Goal: Information Seeking & Learning: Learn about a topic

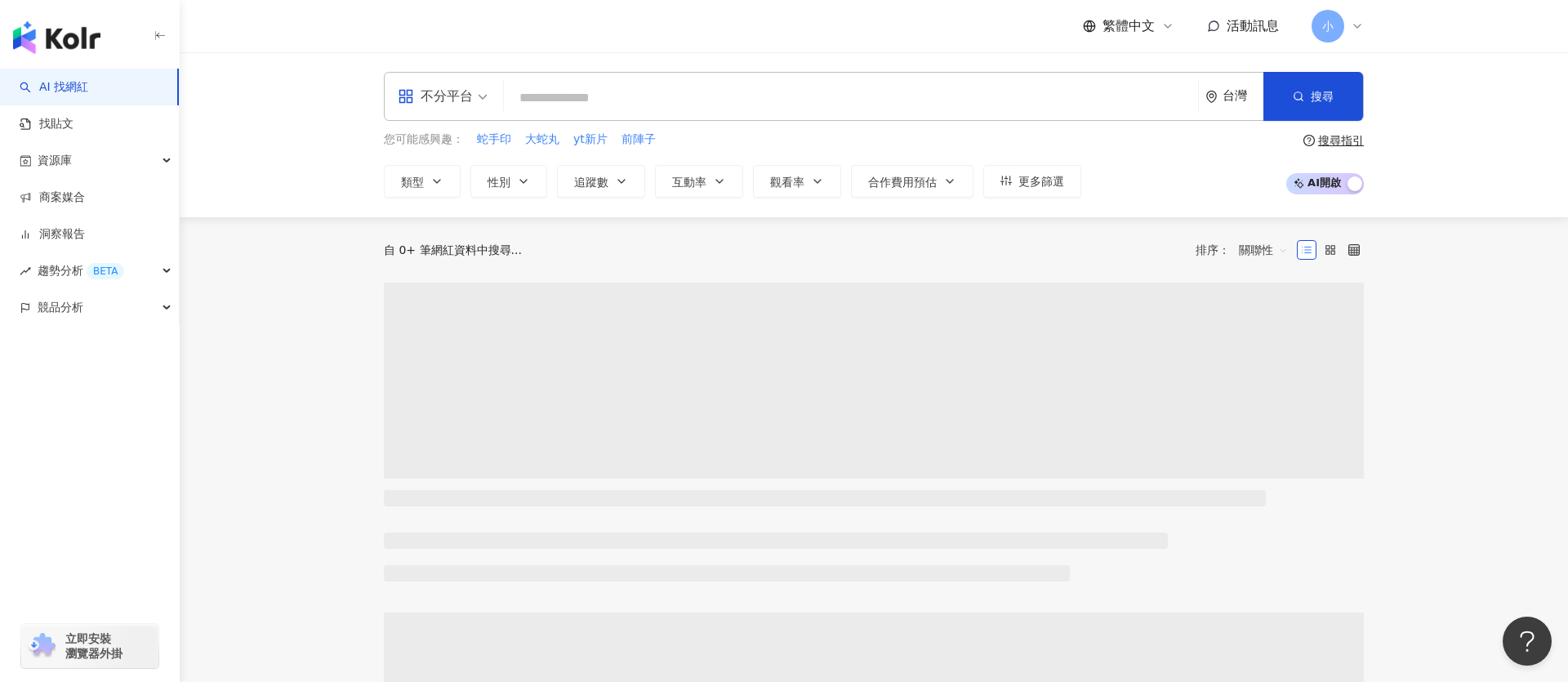
click at [685, 97] on input "search" at bounding box center [851, 98] width 681 height 31
click at [681, 103] on input "search" at bounding box center [851, 98] width 681 height 31
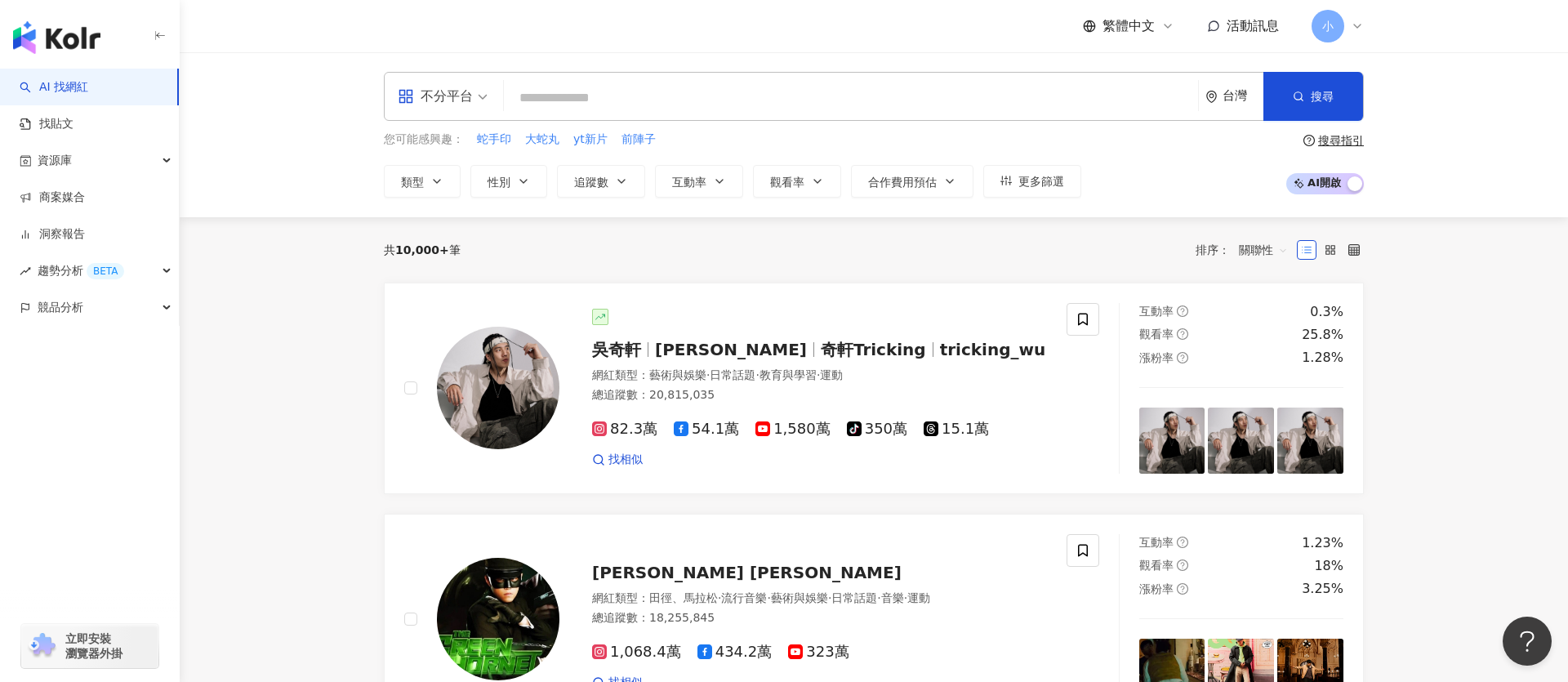
click at [611, 91] on input "search" at bounding box center [851, 98] width 681 height 31
click at [603, 95] on input "search" at bounding box center [851, 98] width 681 height 31
type input "*"
click at [562, 95] on input "search" at bounding box center [851, 98] width 681 height 31
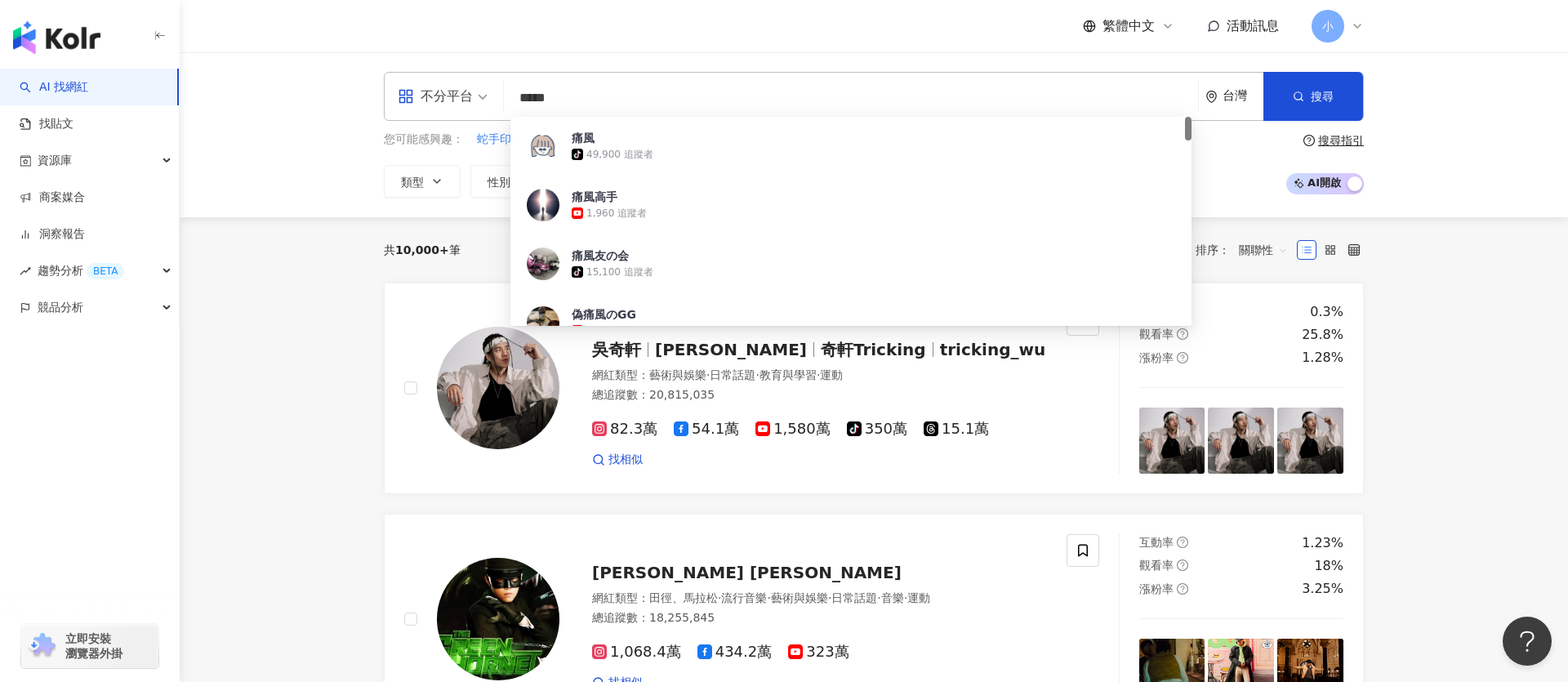
type input "****"
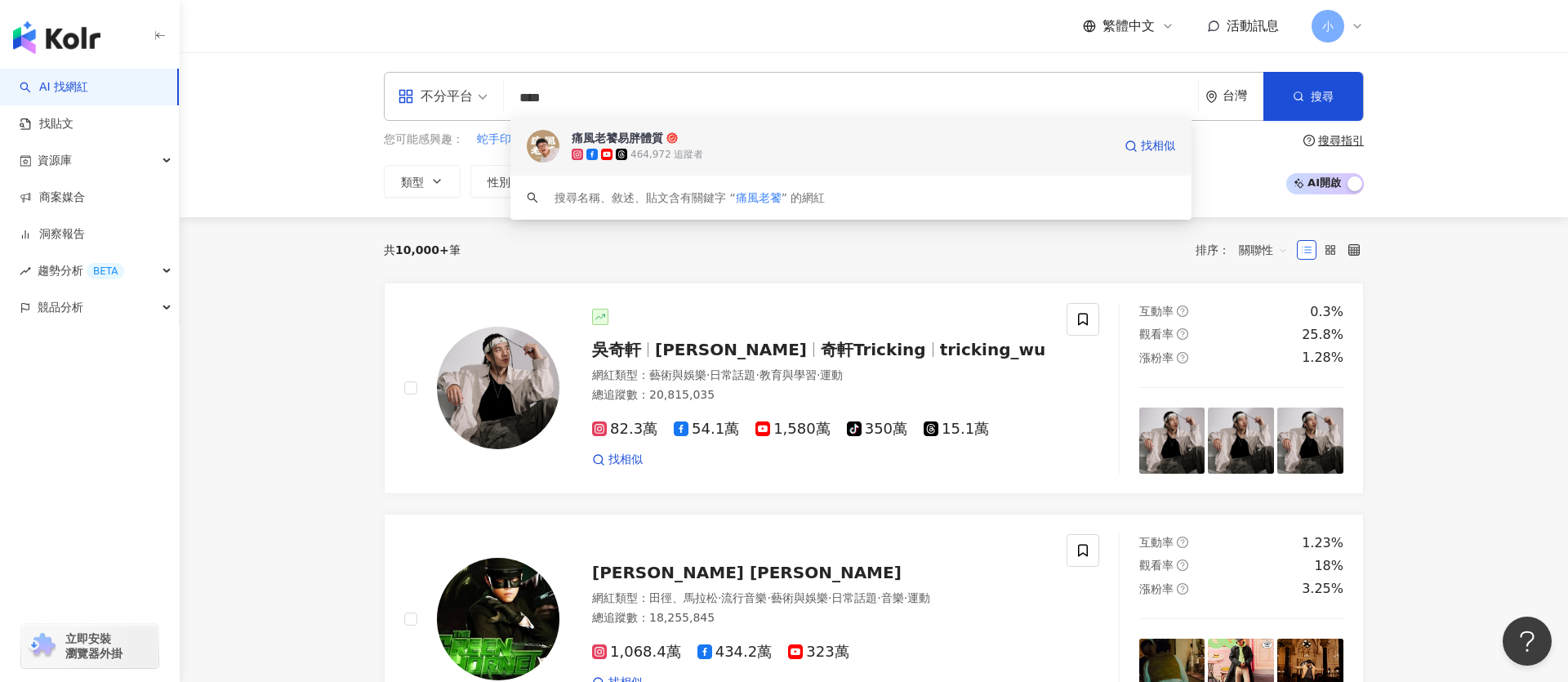
click at [679, 131] on span "痛風老饕易胖體質" at bounding box center [842, 138] width 541 height 17
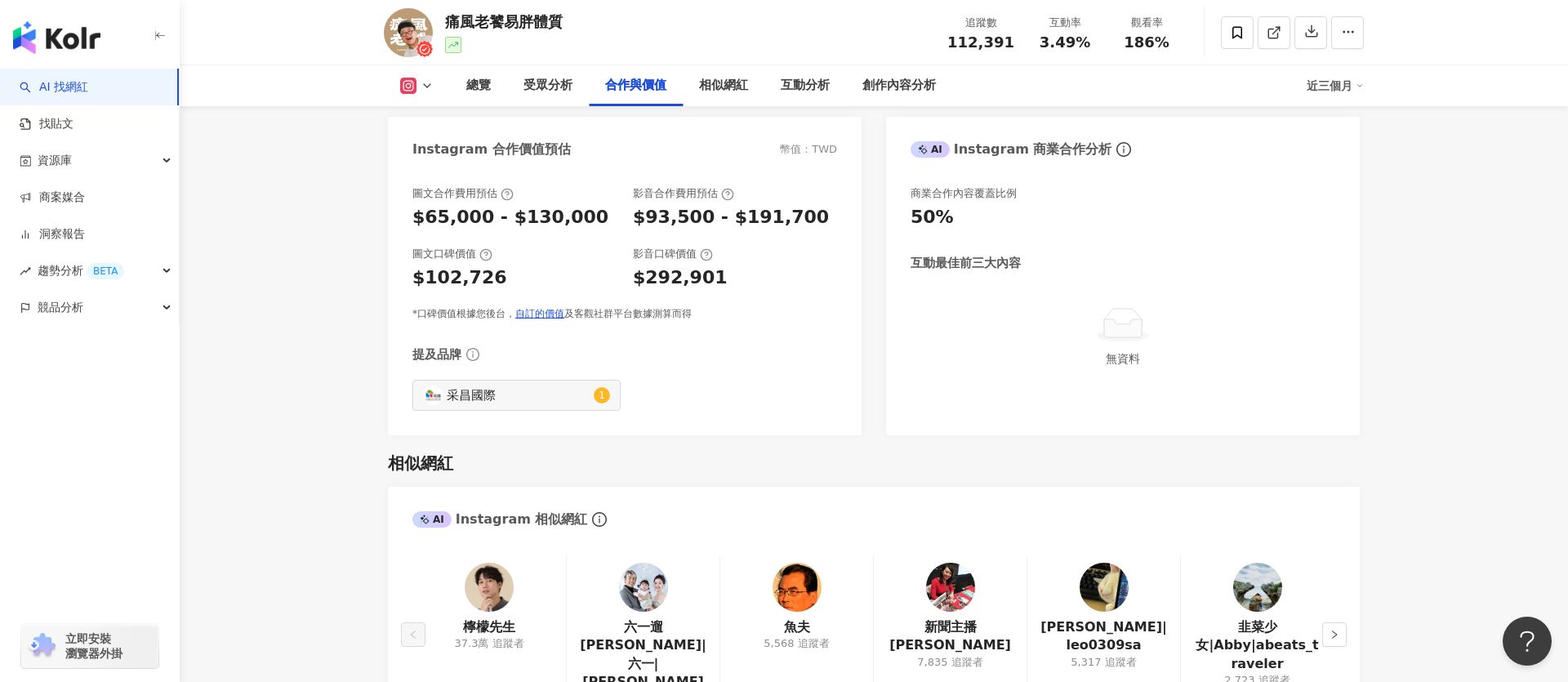
scroll to position [2257, 0]
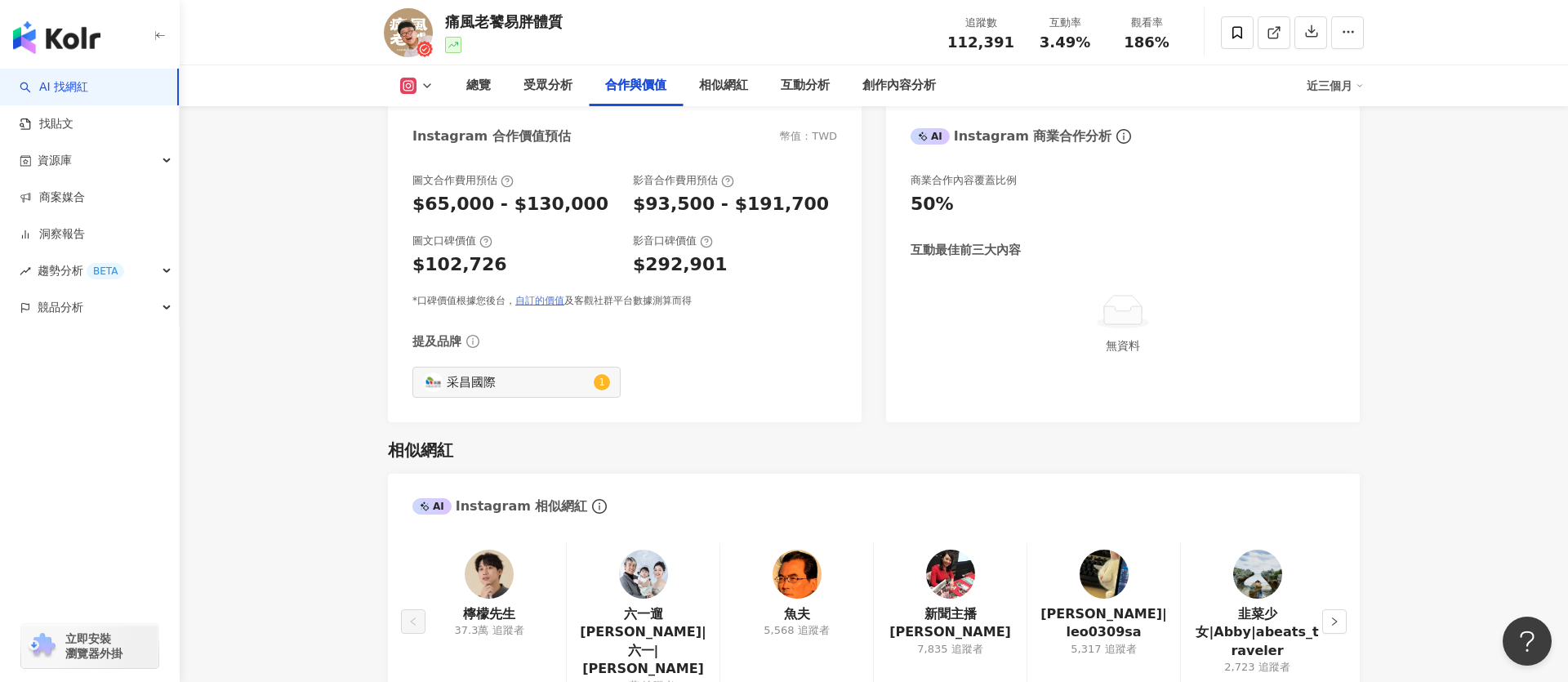
click at [524, 302] on link "自訂的價值" at bounding box center [539, 301] width 49 height 12
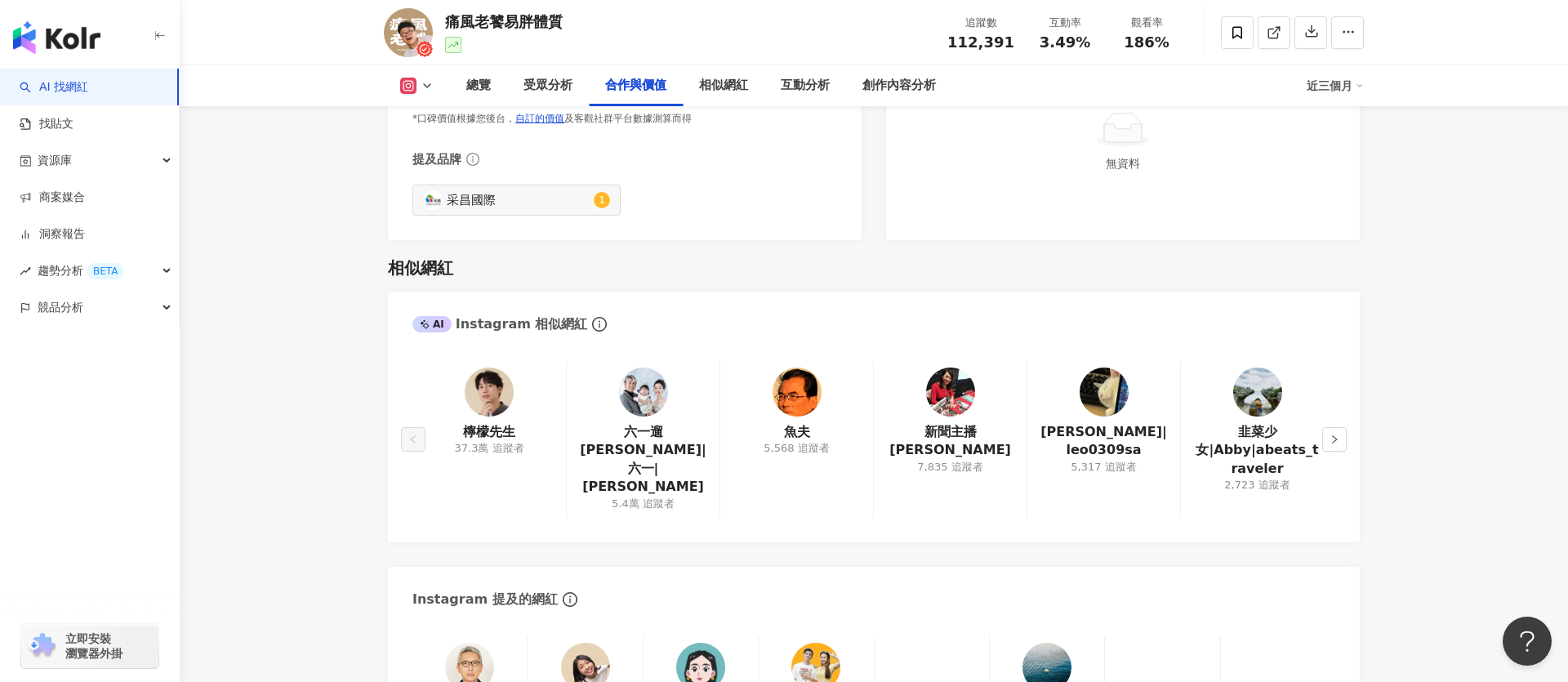
scroll to position [2472, 0]
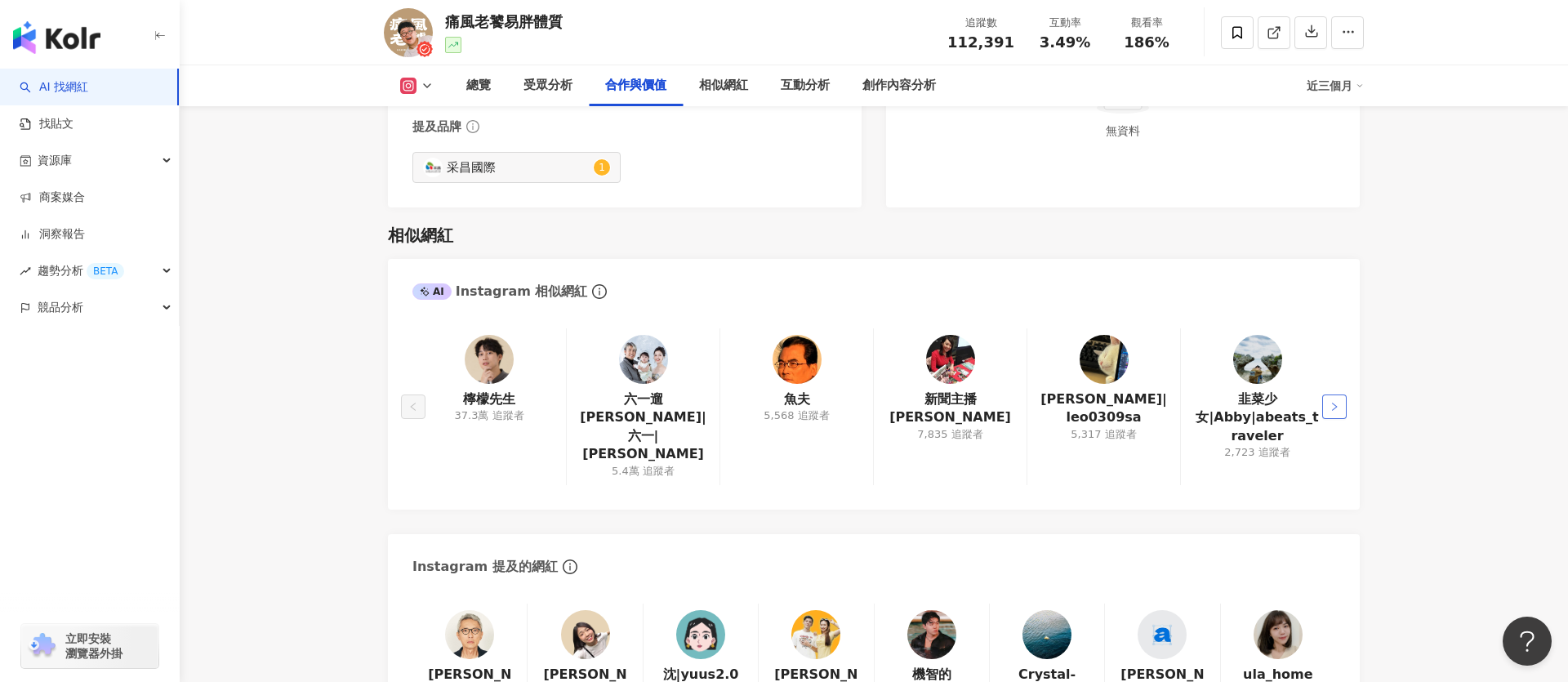
click at [1332, 402] on icon "right" at bounding box center [1335, 407] width 10 height 10
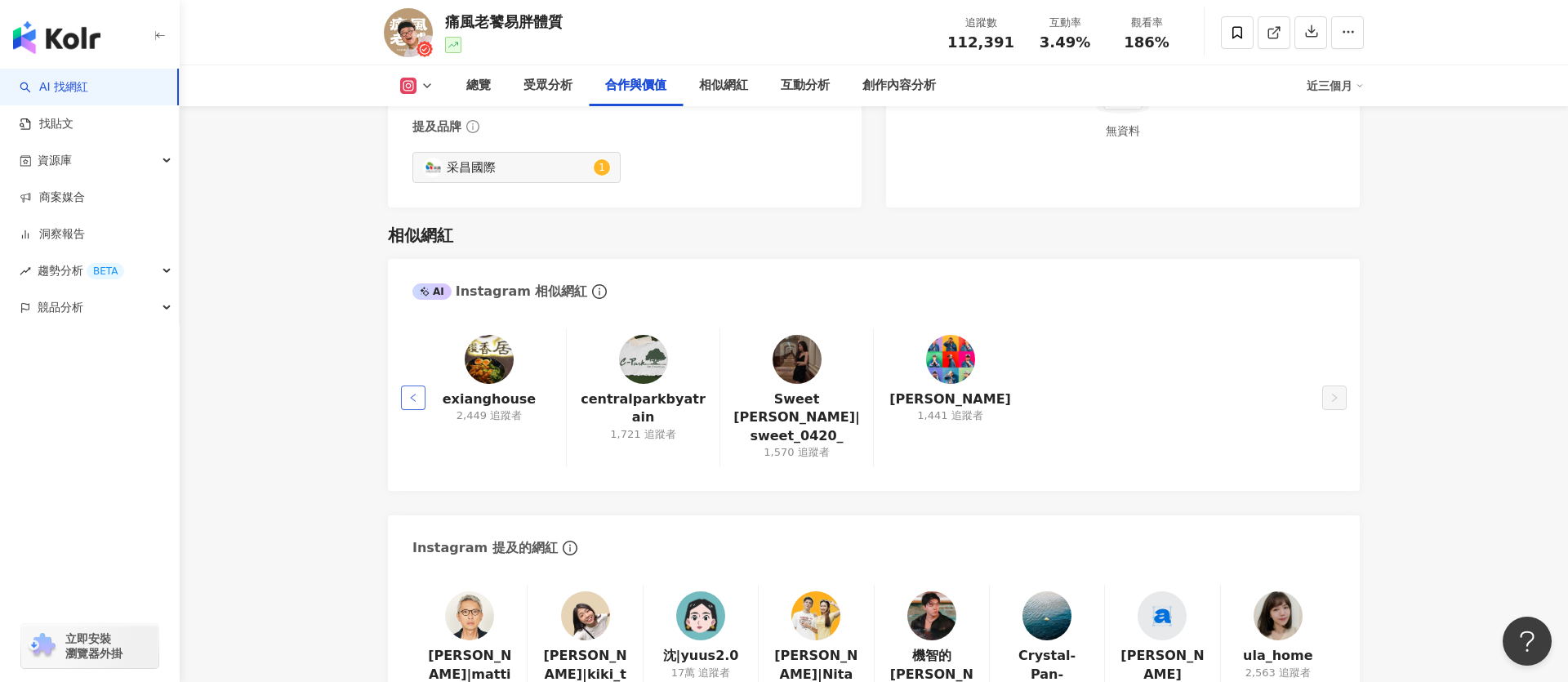
click at [408, 393] on icon "left" at bounding box center [413, 398] width 10 height 10
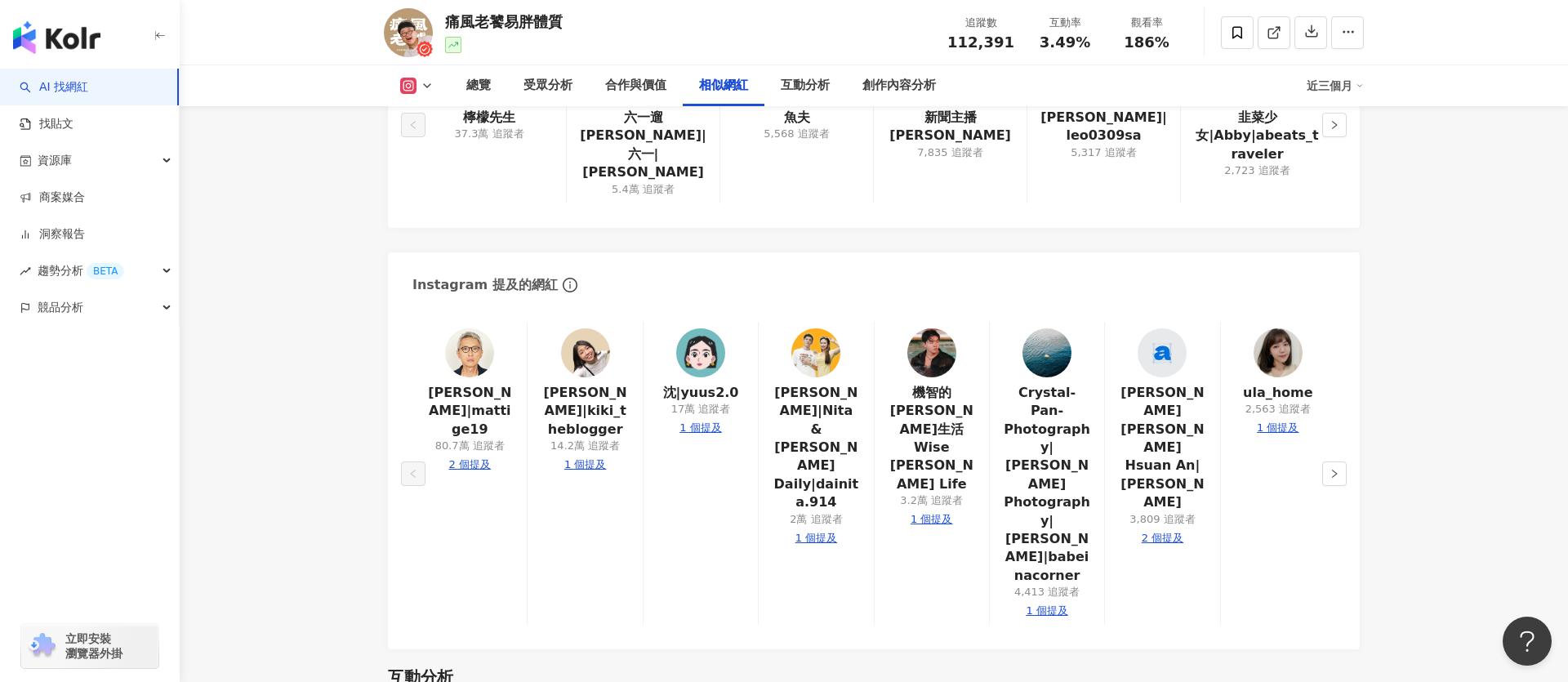
scroll to position [2759, 0]
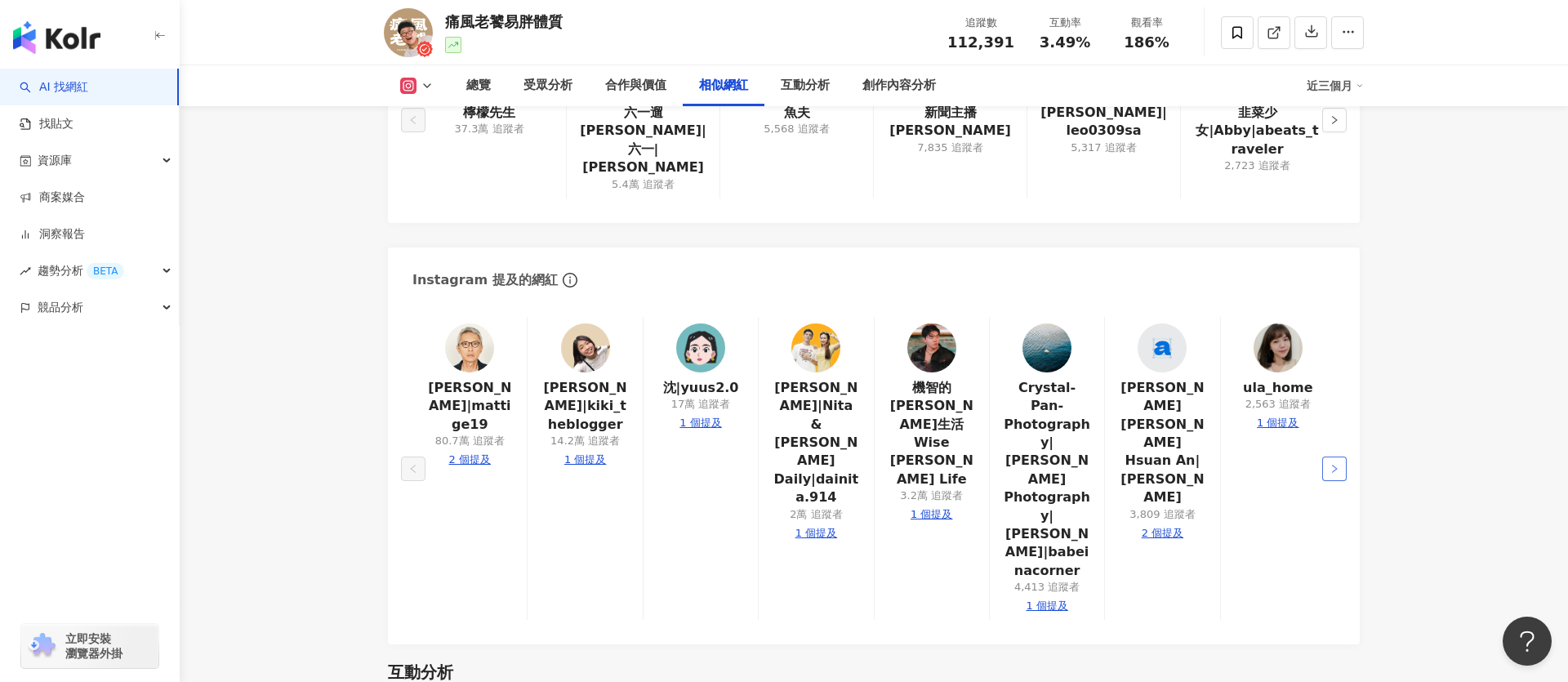
click at [1343, 456] on button "button" at bounding box center [1335, 469] width 25 height 25
click at [407, 456] on button "button" at bounding box center [413, 469] width 25 height 25
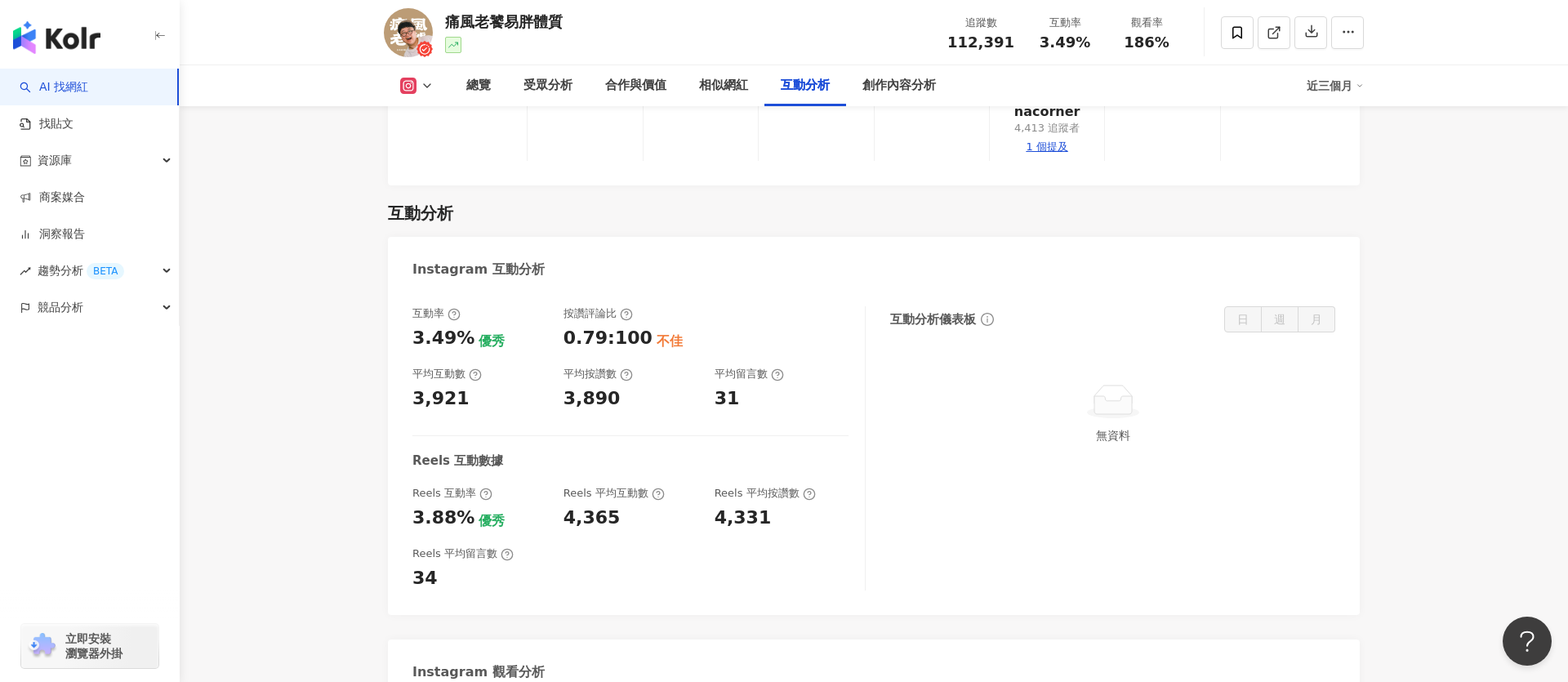
scroll to position [3211, 0]
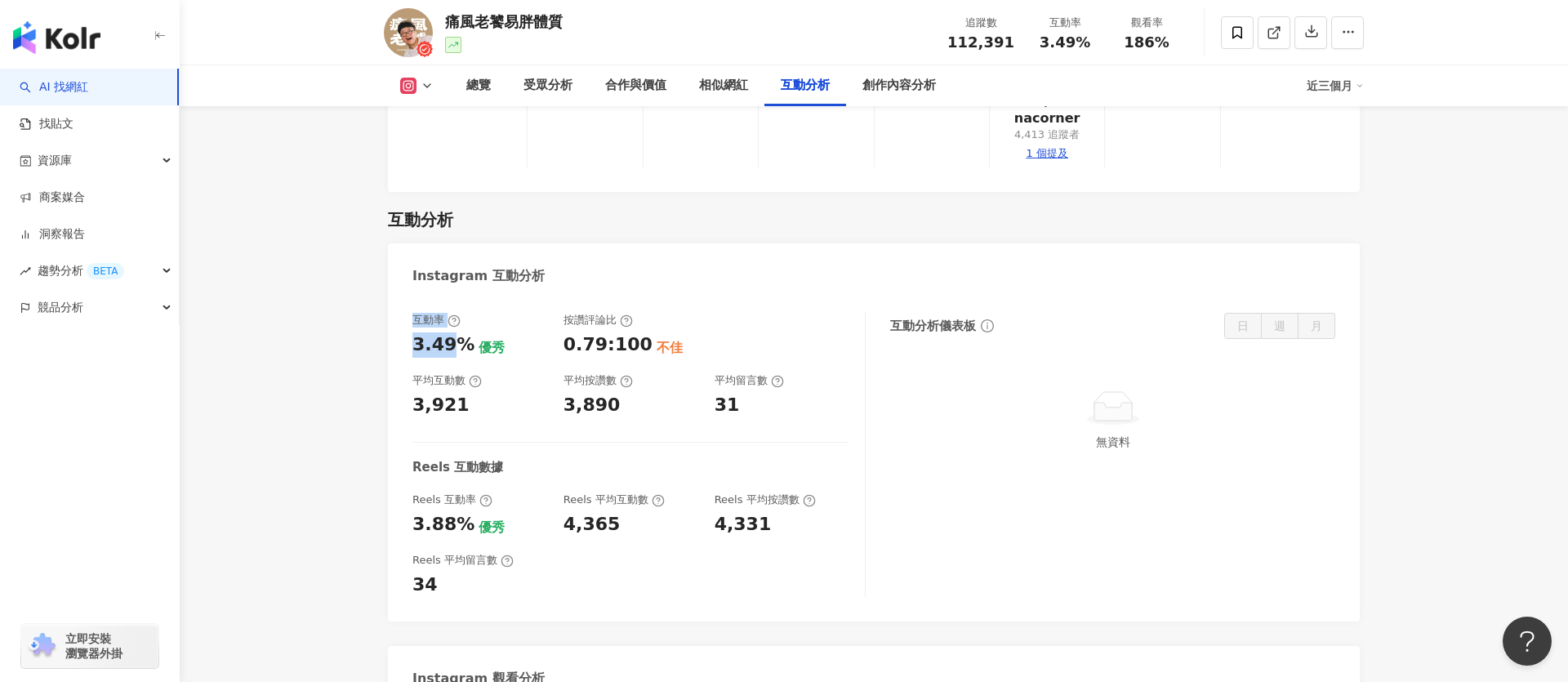
drag, startPoint x: 412, startPoint y: 231, endPoint x: 453, endPoint y: 250, distance: 45.2
click at [453, 312] on div "互動率 3.49% 優秀" at bounding box center [479, 334] width 135 height 44
click at [453, 332] on div "3.49%" at bounding box center [443, 345] width 62 height 26
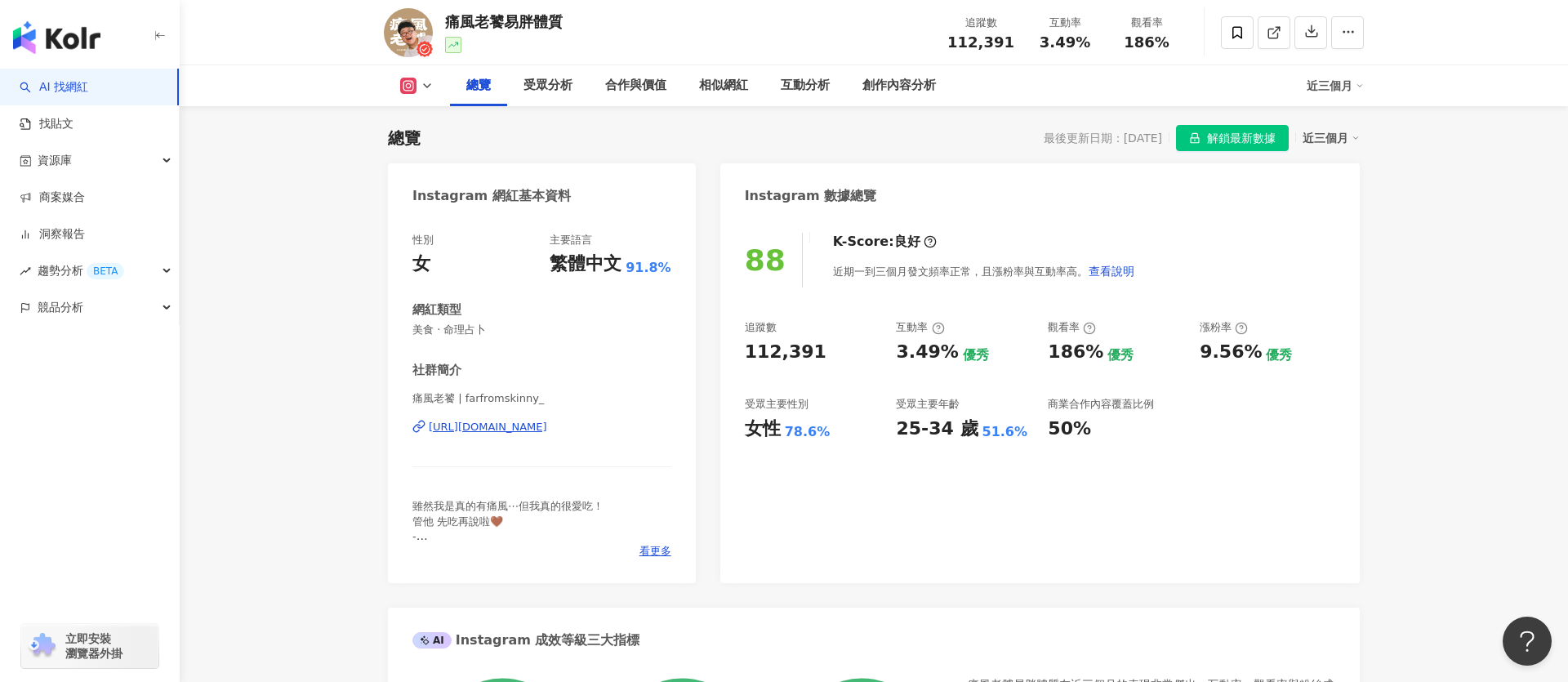
scroll to position [0, 0]
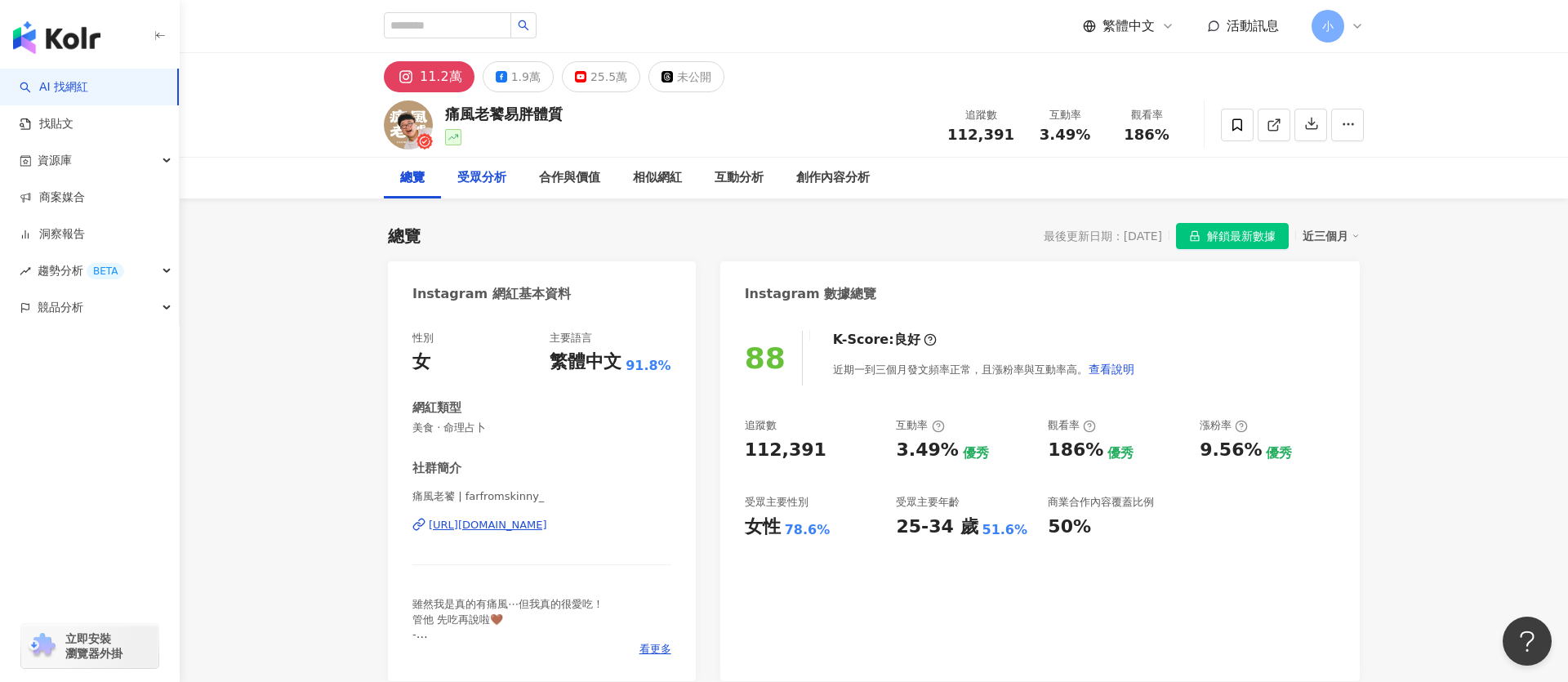
click at [475, 179] on div "受眾分析" at bounding box center [481, 179] width 49 height 20
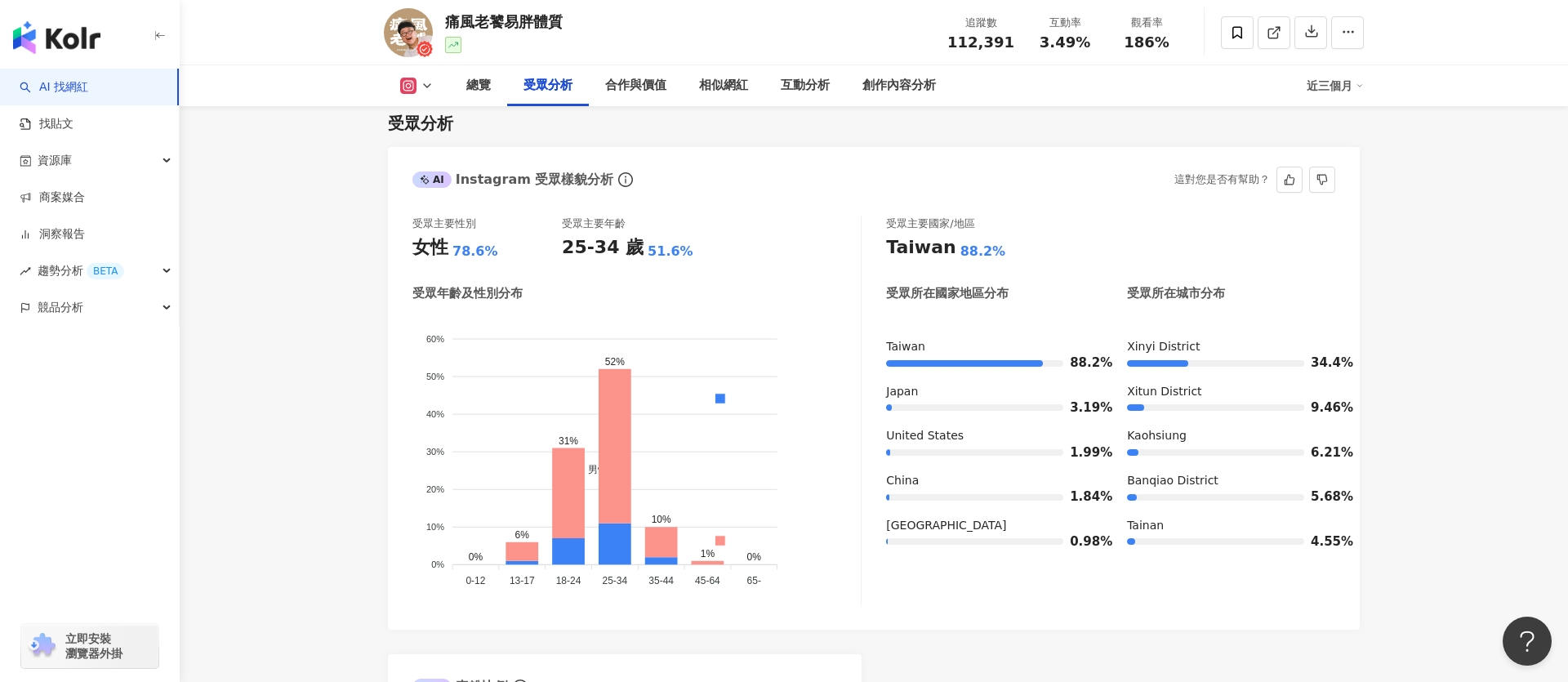
scroll to position [1387, 0]
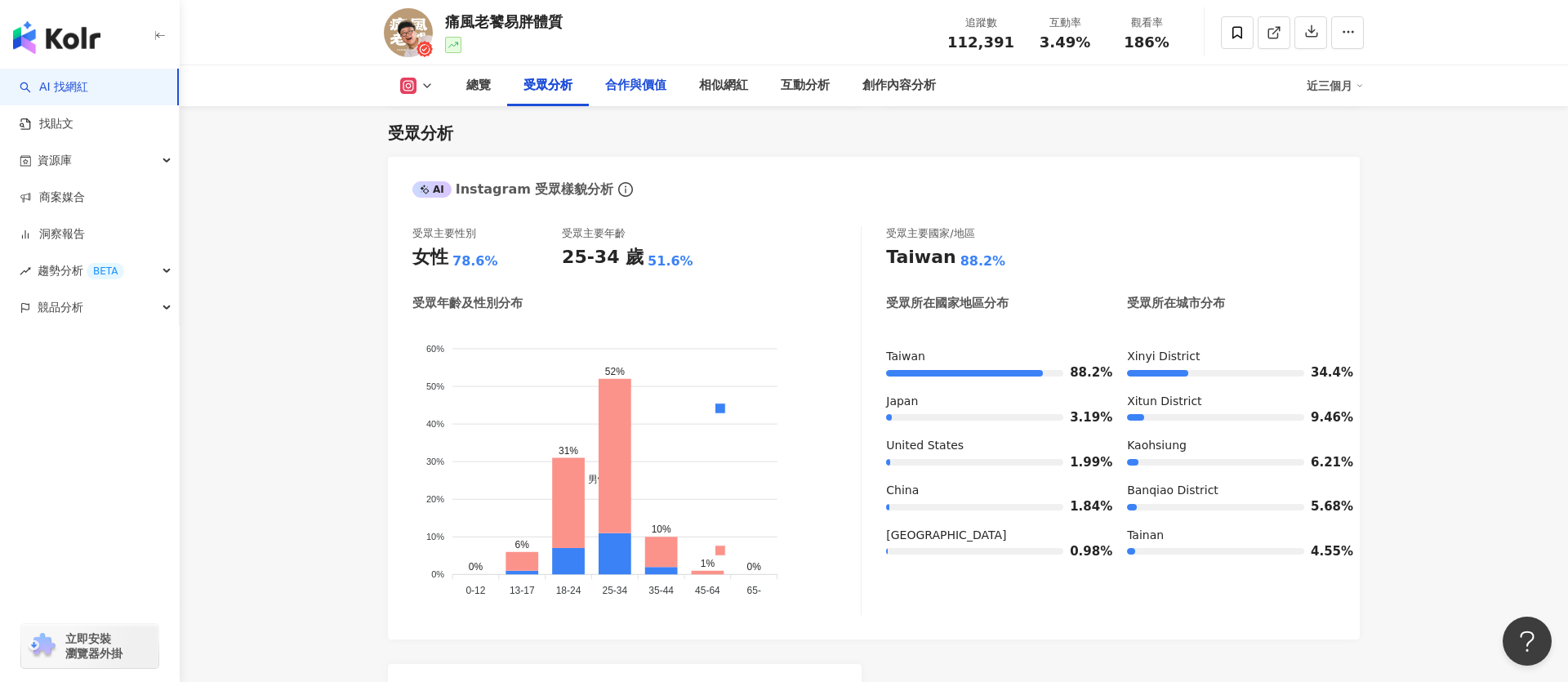
click at [618, 73] on div "合作與價值" at bounding box center [636, 85] width 94 height 41
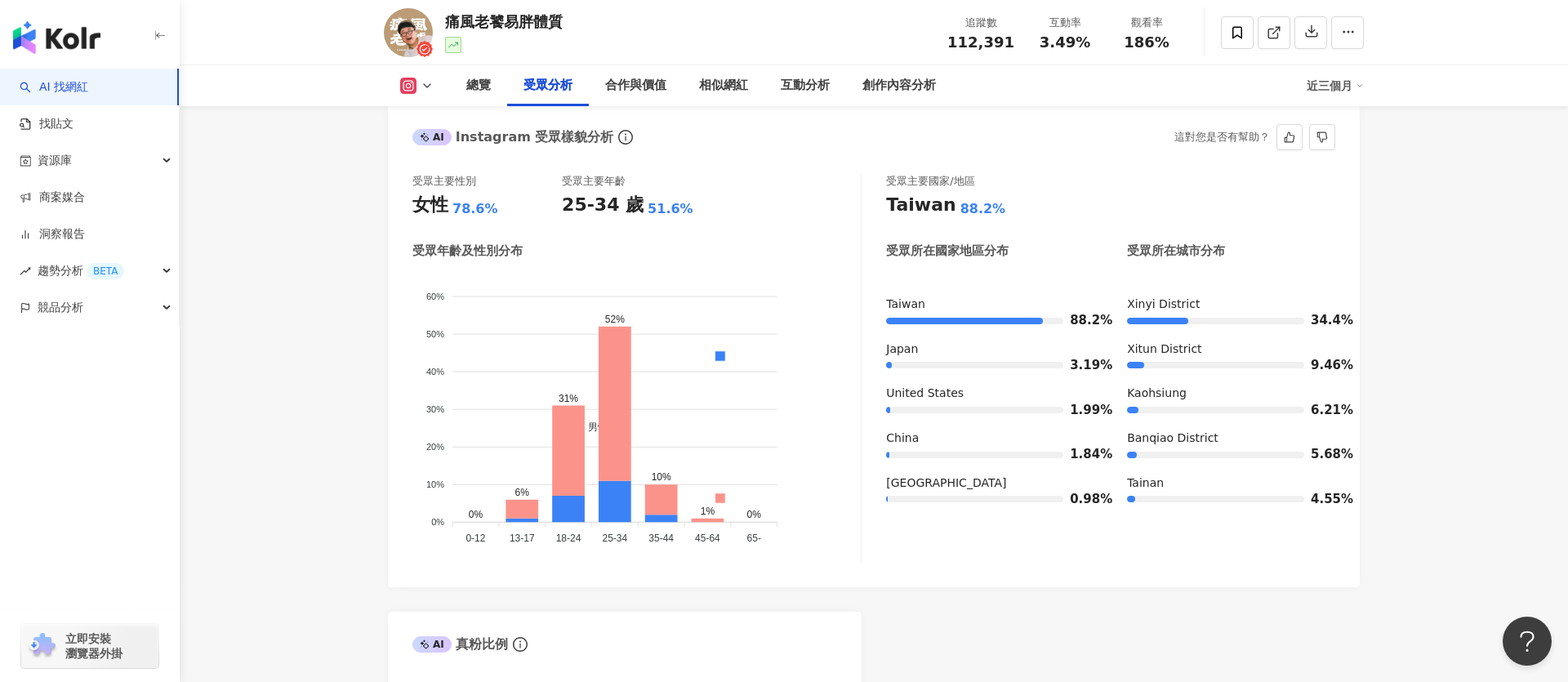
scroll to position [1440, 0]
